Goal: Task Accomplishment & Management: Manage account settings

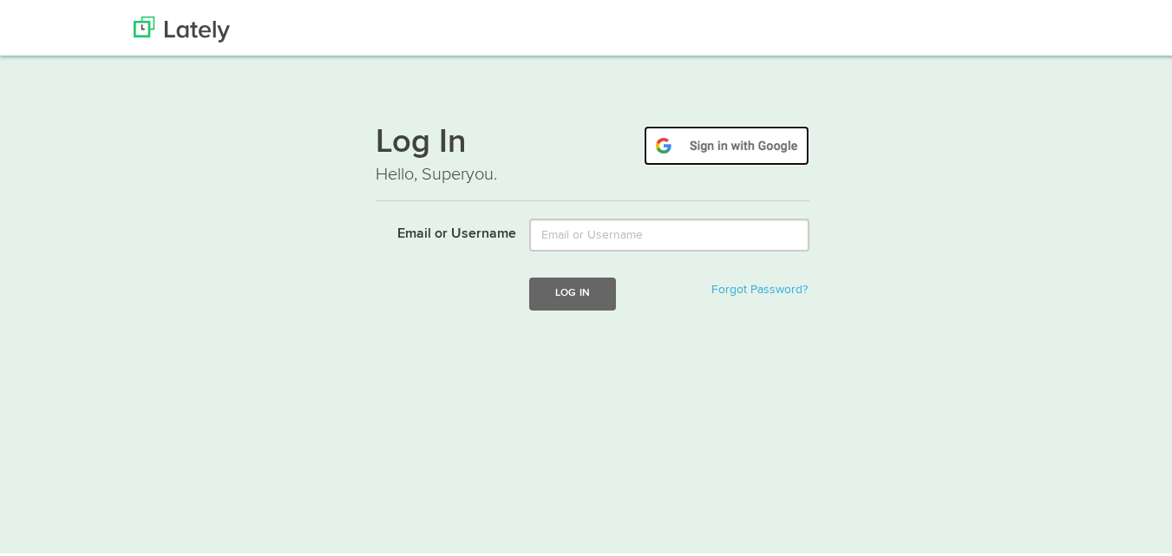
click at [760, 141] on img at bounding box center [727, 142] width 166 height 40
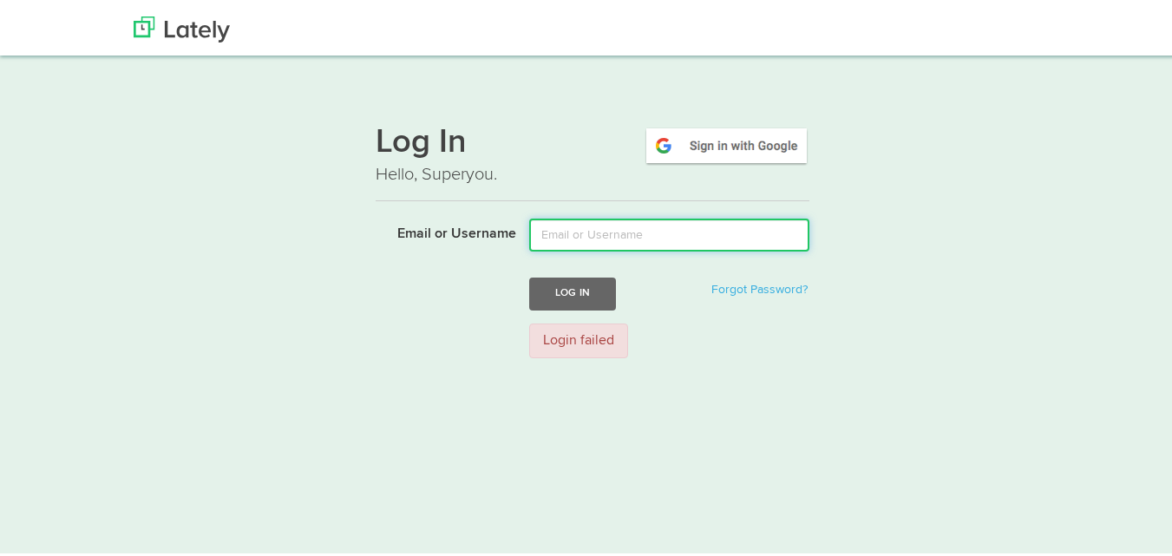
click at [621, 230] on input "Email or Username" at bounding box center [669, 231] width 280 height 33
type input "Ashu"
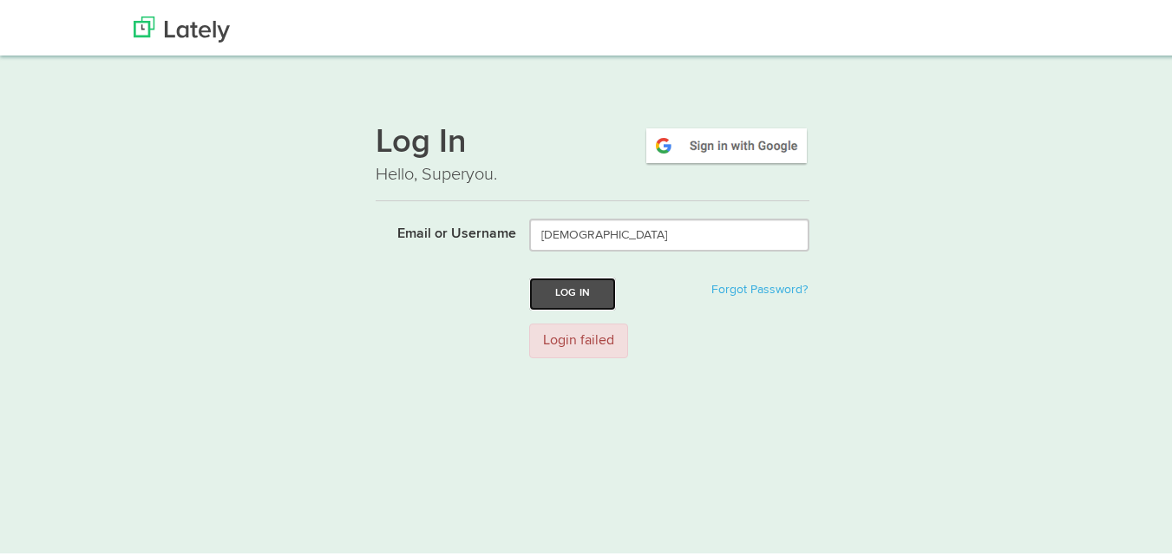
click at [571, 286] on button "Log In" at bounding box center [572, 290] width 87 height 32
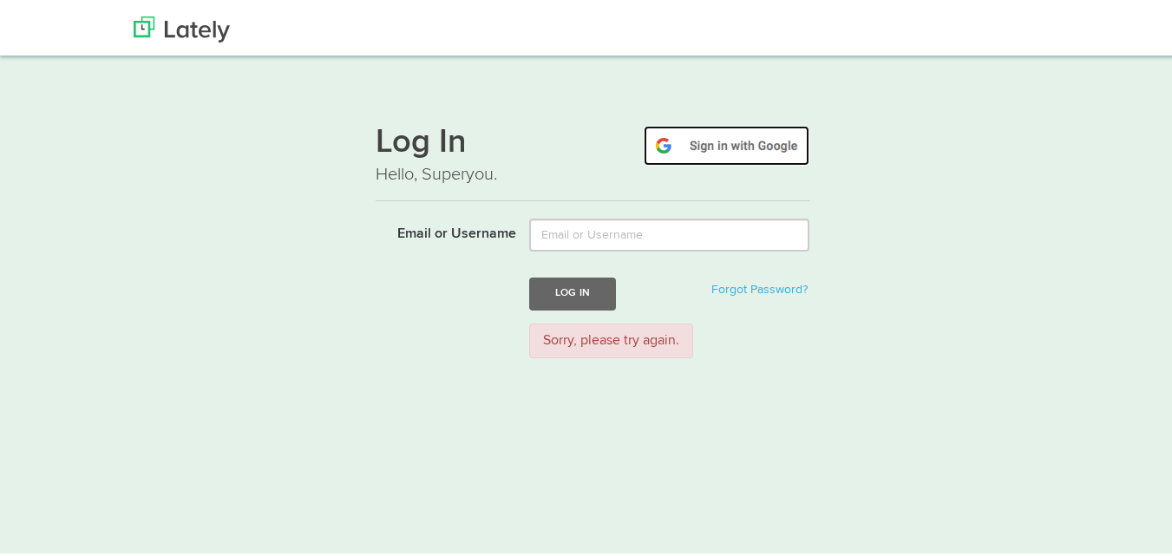
click at [709, 140] on img at bounding box center [727, 142] width 166 height 40
